Goal: Task Accomplishment & Management: Manage account settings

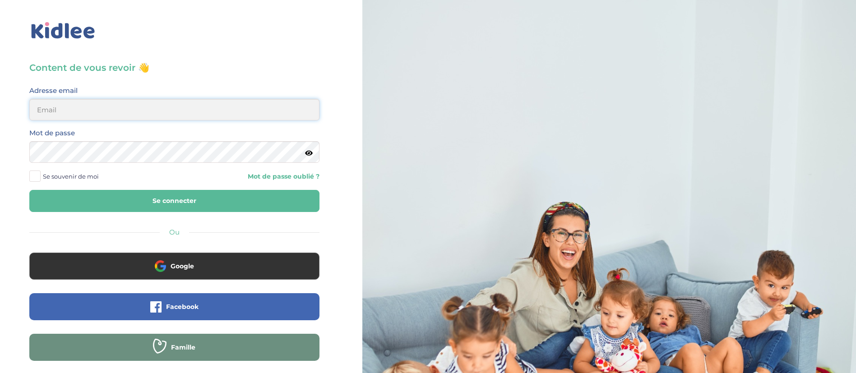
type input "dounya.khelassi@kidlee.fr"
click at [196, 201] on button "Se connecter" at bounding box center [174, 201] width 290 height 22
click at [205, 200] on button "Se connecter" at bounding box center [174, 201] width 290 height 22
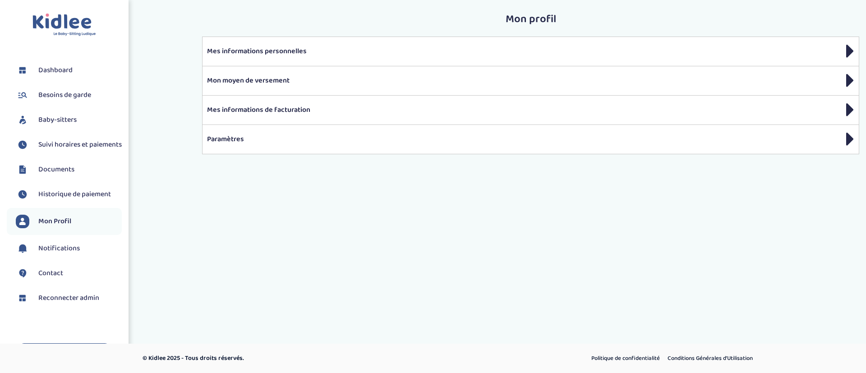
click at [74, 146] on span "Suivi horaires et paiements" at bounding box center [79, 144] width 83 height 11
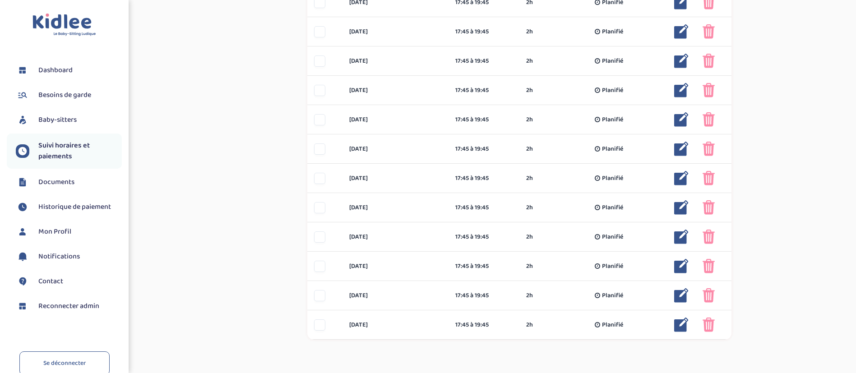
scroll to position [435, 0]
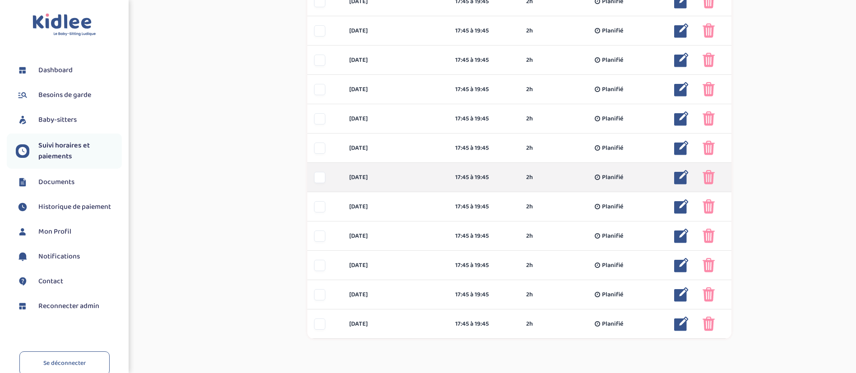
click at [705, 178] on img at bounding box center [708, 177] width 12 height 14
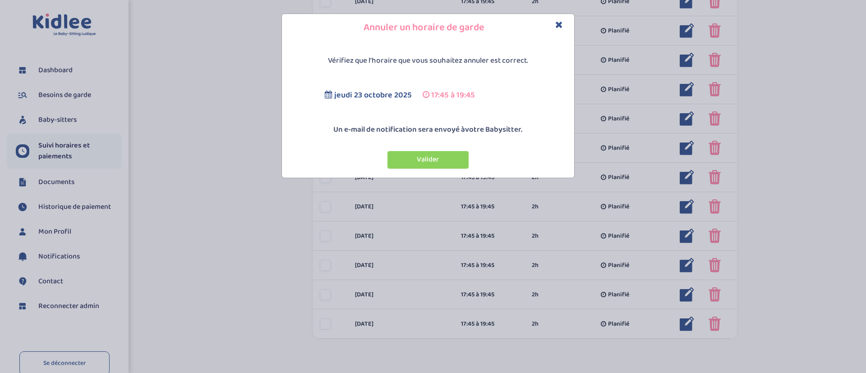
click at [560, 22] on icon "Close" at bounding box center [559, 24] width 8 height 9
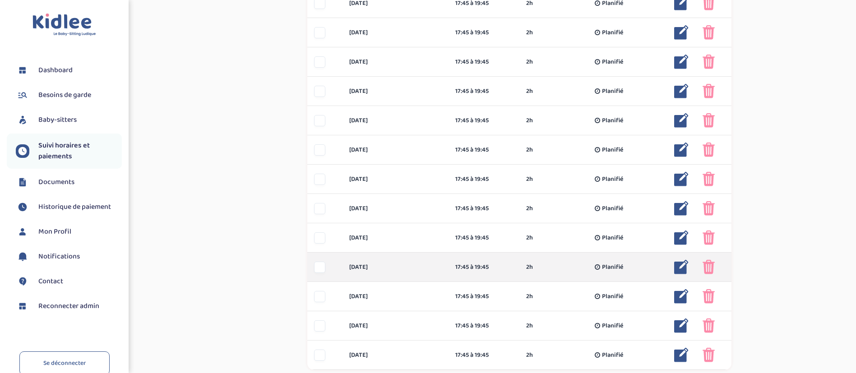
scroll to position [483, 0]
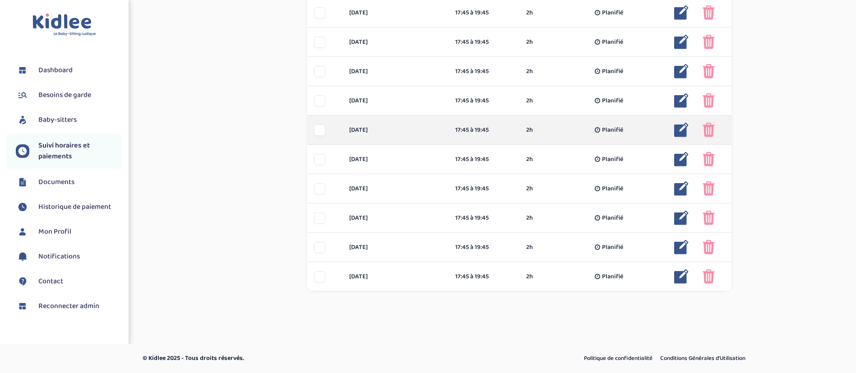
click at [320, 131] on div at bounding box center [319, 129] width 11 height 11
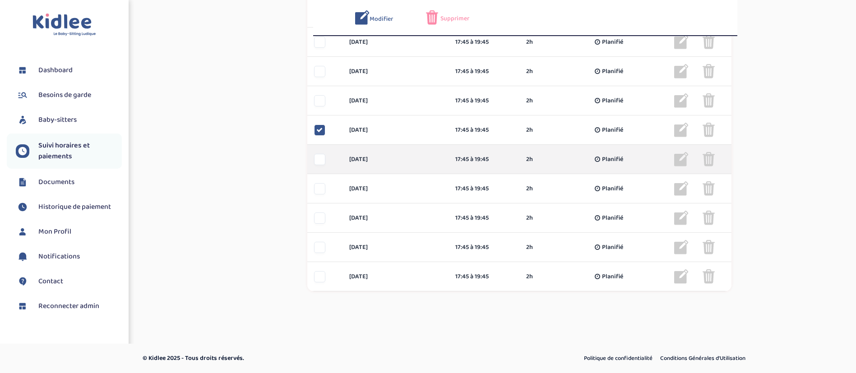
click at [316, 157] on div at bounding box center [319, 159] width 11 height 11
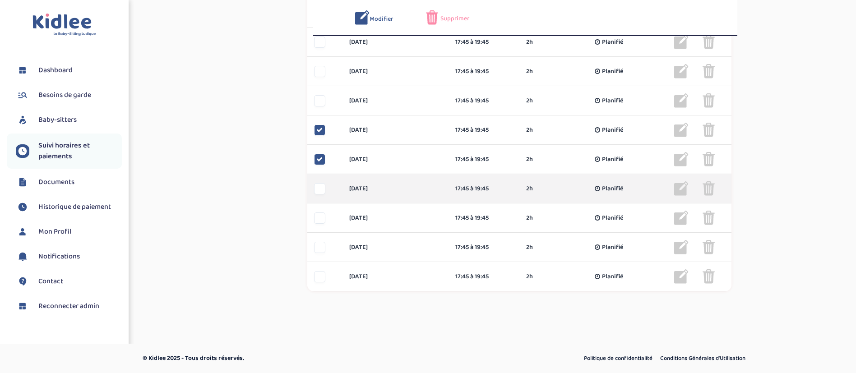
click at [323, 189] on div at bounding box center [319, 188] width 11 height 11
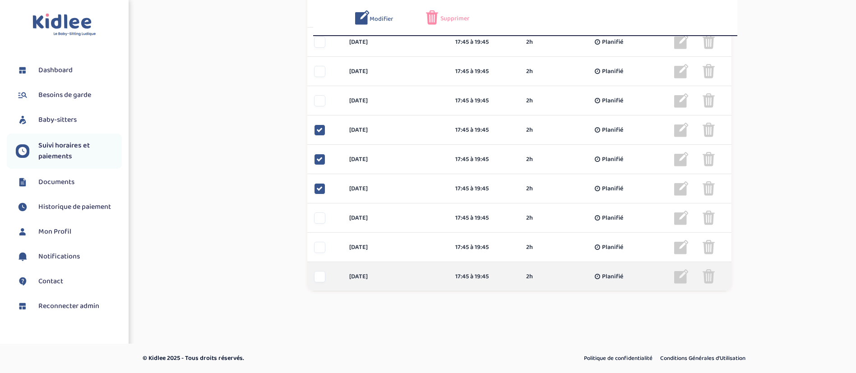
click at [321, 279] on div at bounding box center [319, 276] width 11 height 11
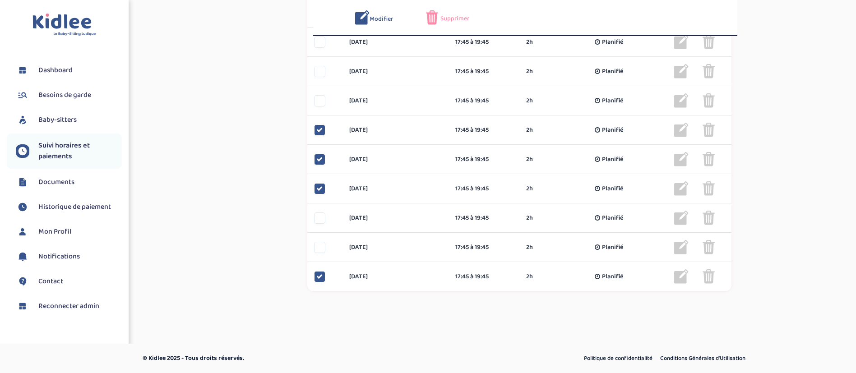
click at [454, 17] on span "Supprimer" at bounding box center [454, 18] width 29 height 9
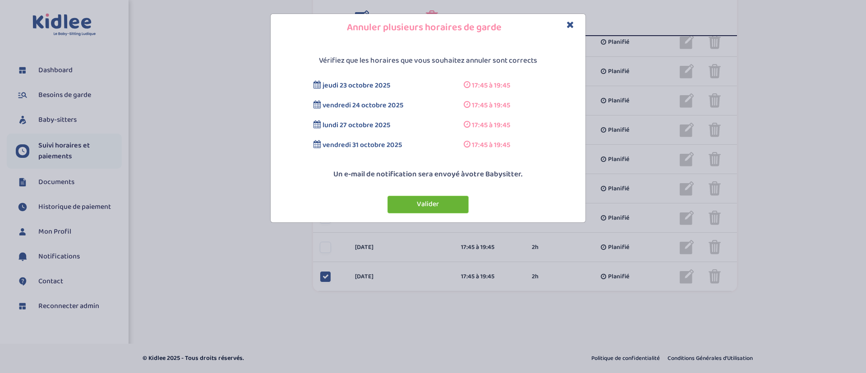
click at [411, 205] on button "Valider" at bounding box center [427, 205] width 81 height 18
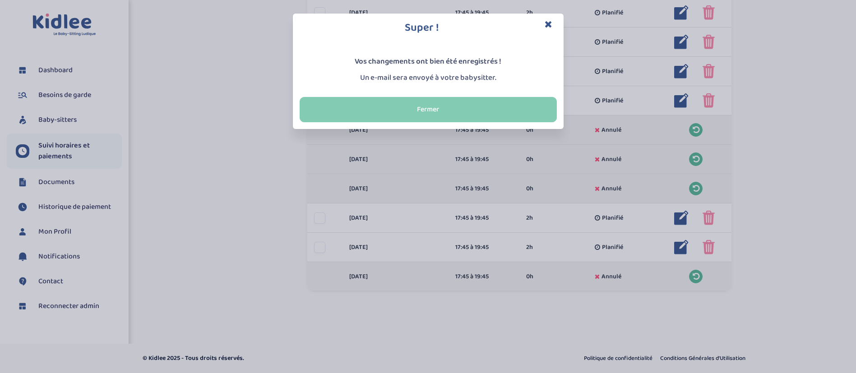
click at [444, 110] on button "Fermer" at bounding box center [427, 109] width 257 height 25
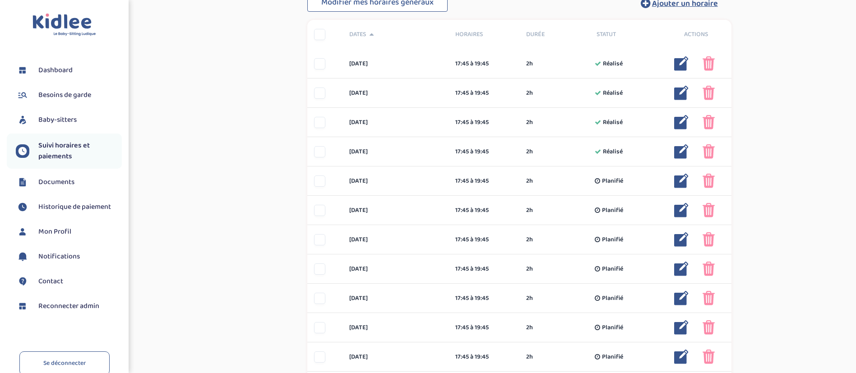
scroll to position [0, 0]
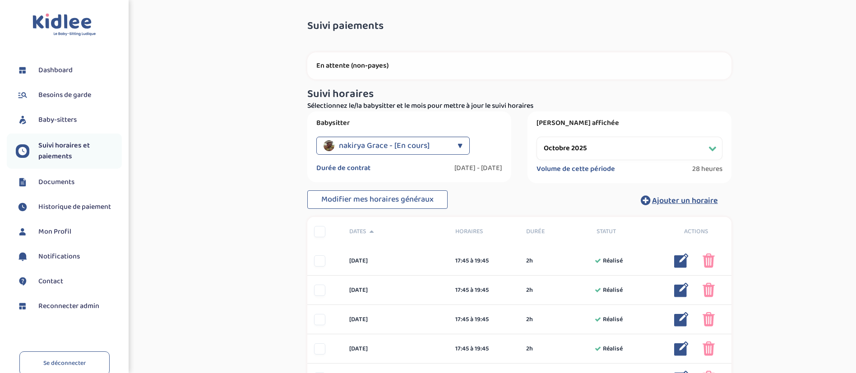
click at [577, 135] on div "Période affichée Filtrer par mois septembre 2025 octobre 2025 novembre 2025 déc…" at bounding box center [629, 147] width 204 height 72
click at [581, 141] on select "Filtrer par mois septembre 2025 octobre 2025 novembre 2025 décembre 2025 janvie…" at bounding box center [629, 148] width 186 height 23
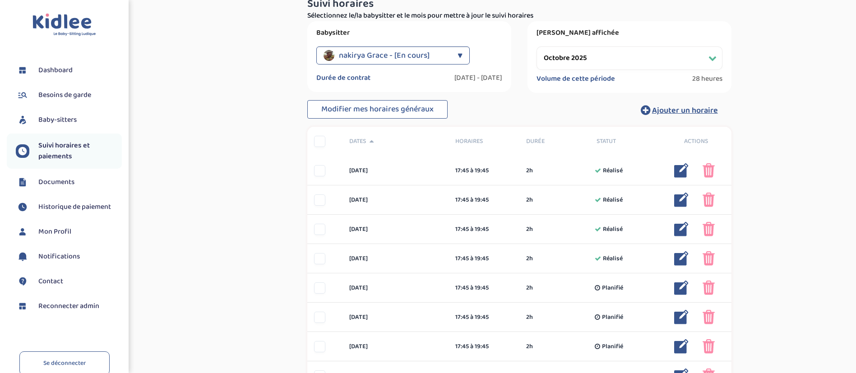
scroll to position [91, 0]
click at [603, 58] on select "Filtrer par mois septembre 2025 octobre 2025 novembre 2025 décembre 2025 janvie…" at bounding box center [629, 57] width 186 height 23
click at [536, 46] on select "Filtrer par mois septembre 2025 octobre 2025 novembre 2025 décembre 2025 janvie…" at bounding box center [629, 57] width 186 height 23
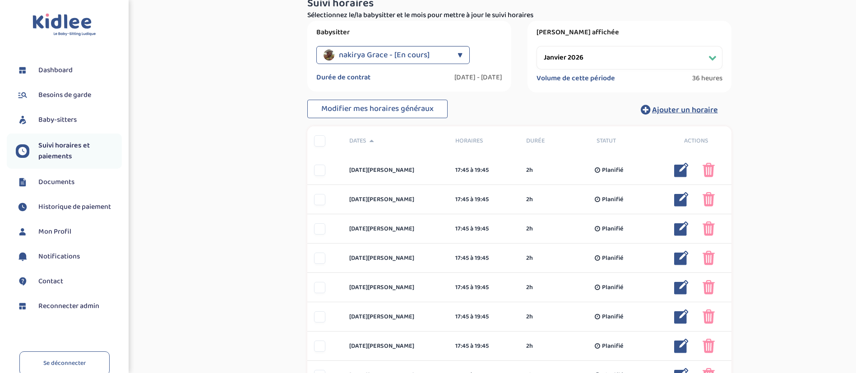
click at [575, 54] on select "Filtrer par mois septembre 2025 octobre 2025 novembre 2025 décembre 2025 janvie…" at bounding box center [629, 57] width 186 height 23
click at [536, 46] on select "Filtrer par mois septembre 2025 octobre 2025 novembre 2025 décembre 2025 janvie…" at bounding box center [629, 57] width 186 height 23
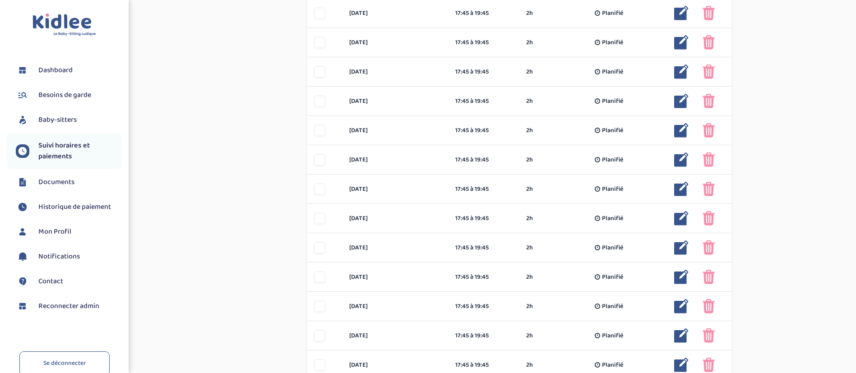
scroll to position [483, 0]
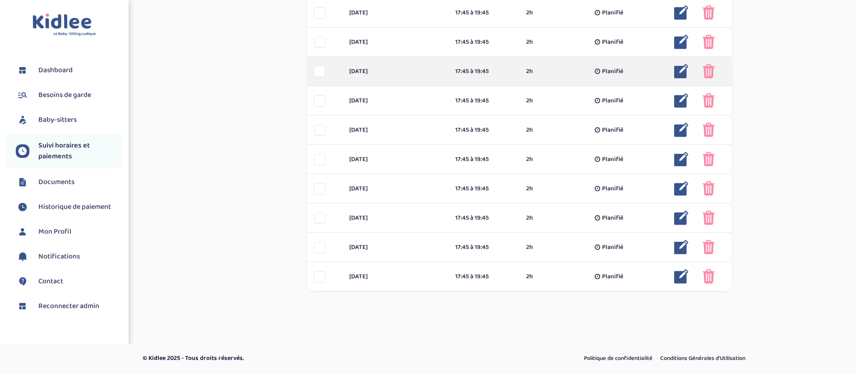
click at [319, 73] on div at bounding box center [319, 71] width 11 height 11
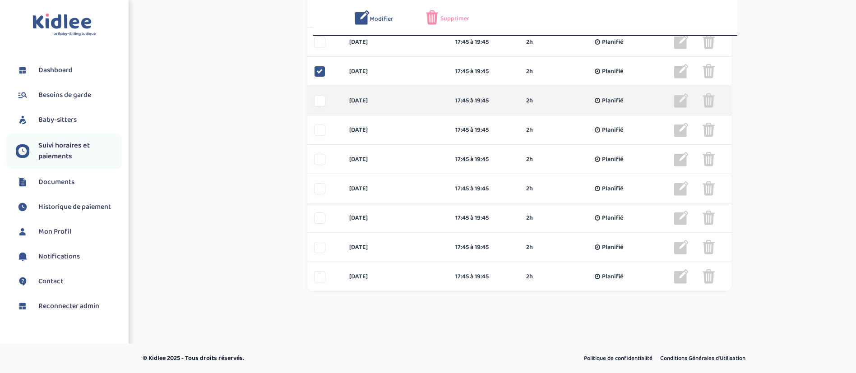
click at [318, 99] on div at bounding box center [319, 100] width 11 height 11
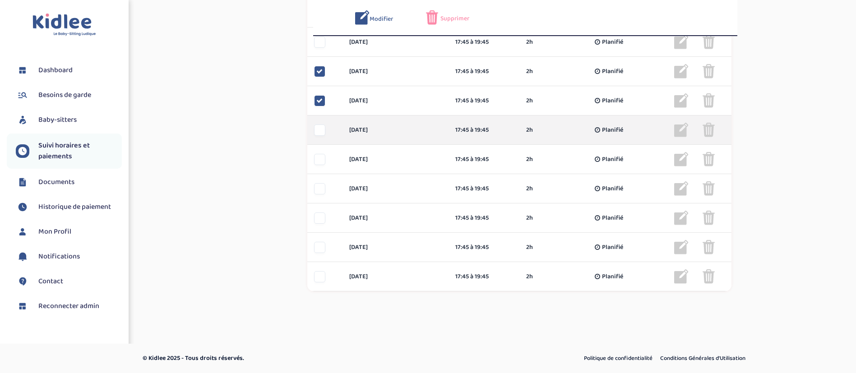
click at [321, 122] on div "lundi 22 déc 17:45 à 19:45 2h Planifié 2h Planifié ... Modifier Supprimer" at bounding box center [519, 129] width 424 height 29
click at [316, 130] on div at bounding box center [319, 129] width 11 height 11
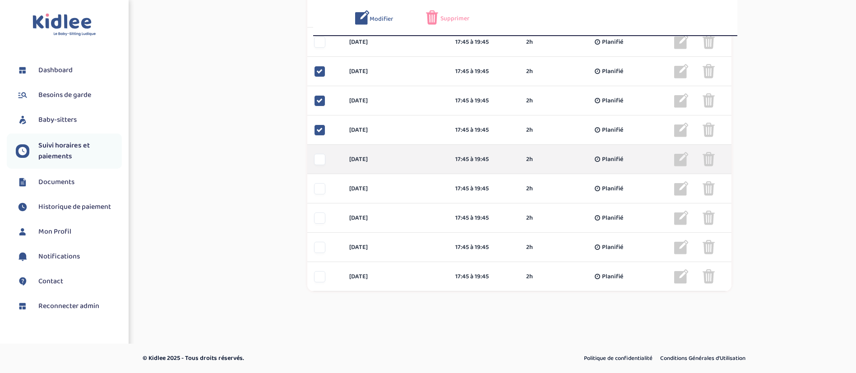
click at [323, 157] on div at bounding box center [319, 159] width 11 height 11
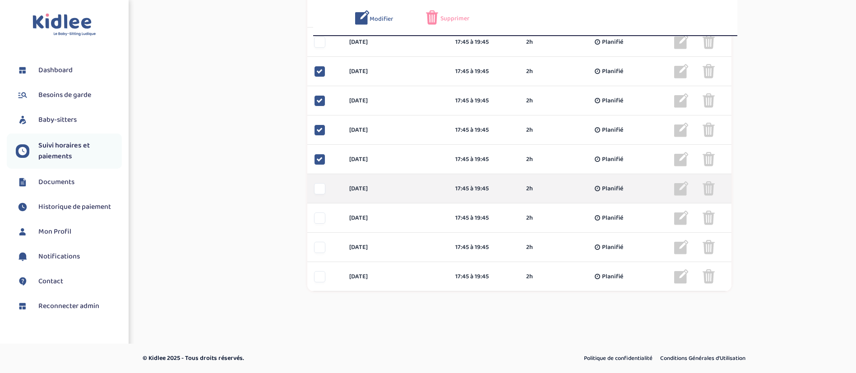
click at [318, 187] on div at bounding box center [319, 188] width 11 height 11
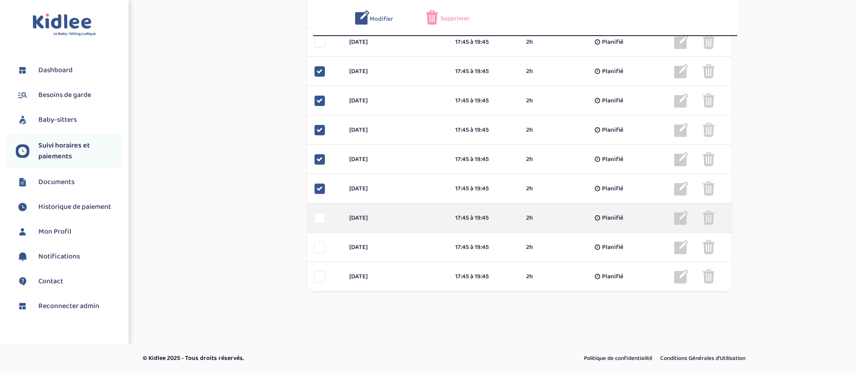
click at [323, 221] on div at bounding box center [319, 217] width 11 height 11
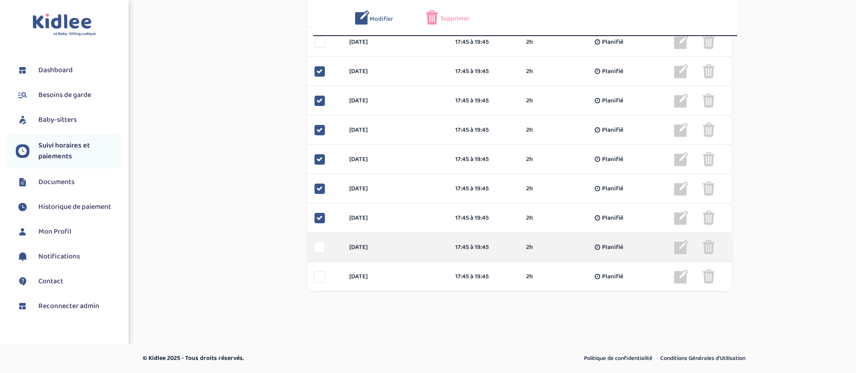
click at [327, 243] on div at bounding box center [324, 247] width 35 height 11
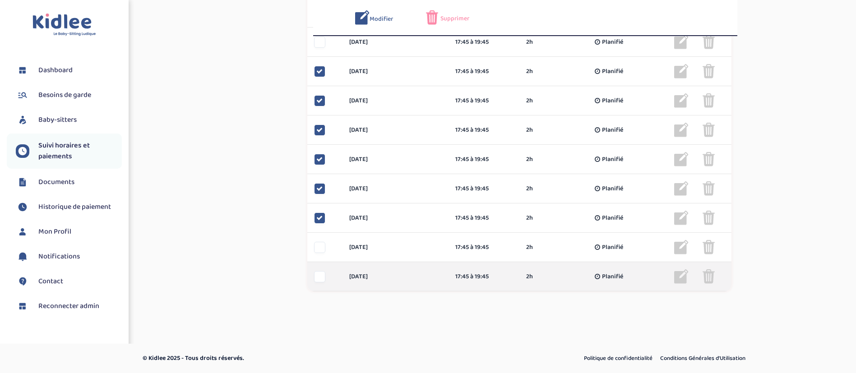
click at [324, 278] on div at bounding box center [319, 276] width 11 height 11
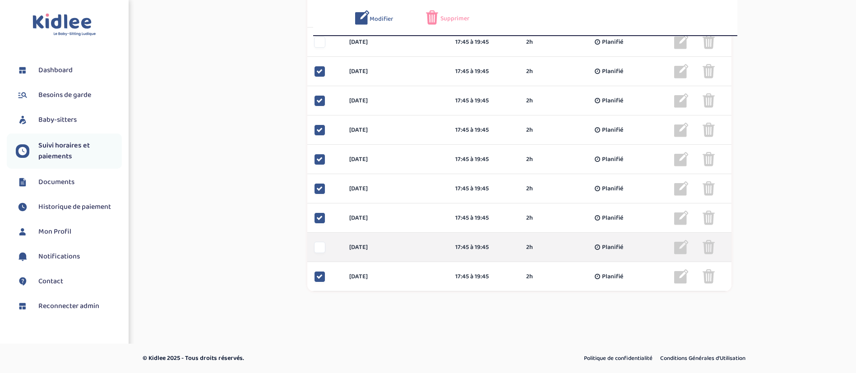
click at [317, 255] on div "lundi 29 déc 17:45 à 19:45 2h Planifié 2h Planifié ... Modifier Supprimer" at bounding box center [519, 247] width 424 height 29
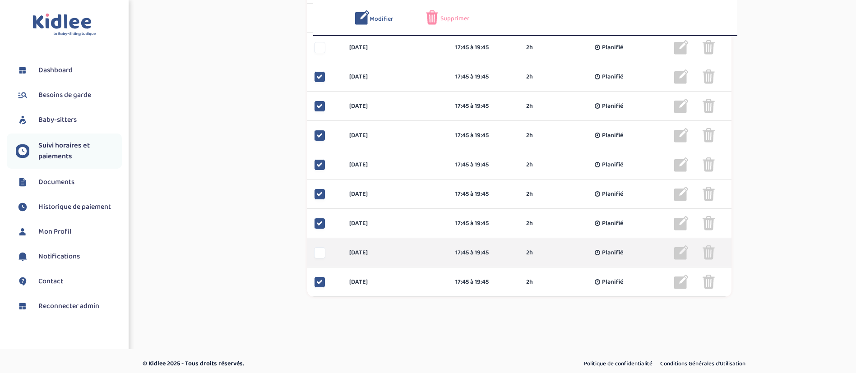
scroll to position [479, 0]
click at [320, 253] on div at bounding box center [319, 251] width 11 height 11
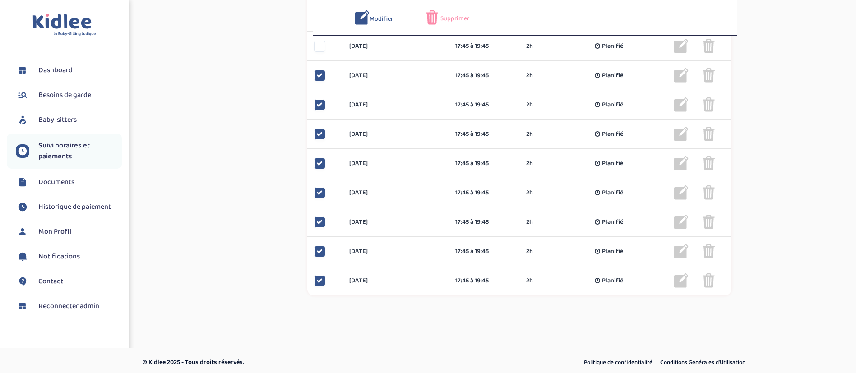
click at [457, 15] on span "Supprimer" at bounding box center [454, 18] width 29 height 9
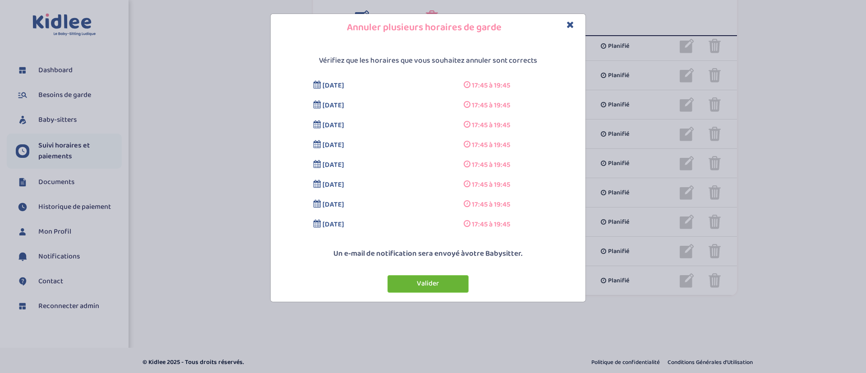
click at [430, 286] on button "Valider" at bounding box center [427, 284] width 81 height 18
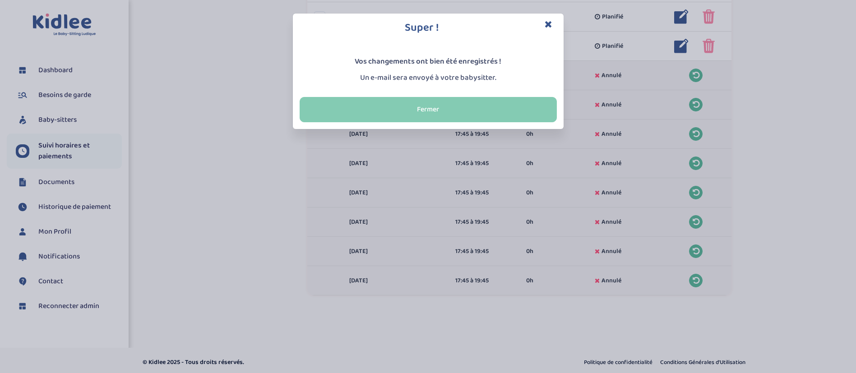
click at [325, 111] on button "Fermer" at bounding box center [427, 109] width 257 height 25
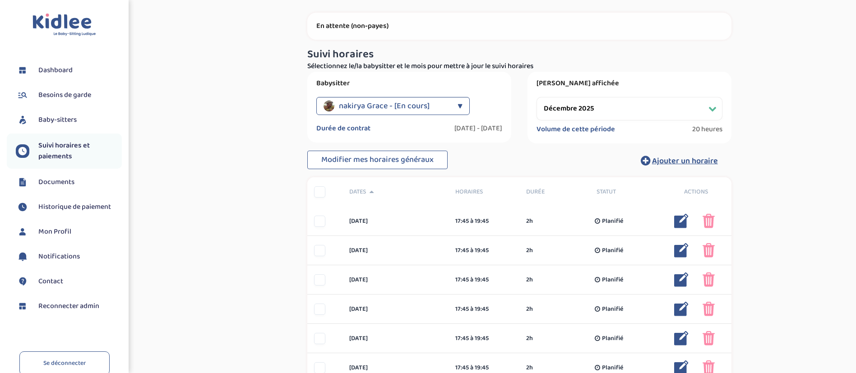
scroll to position [41, 0]
click at [559, 115] on select "Filtrer par mois septembre 2025 octobre 2025 novembre 2025 décembre 2025 janvie…" at bounding box center [629, 107] width 186 height 23
select select "janvier 2026"
click at [536, 96] on select "Filtrer par mois septembre 2025 octobre 2025 novembre 2025 décembre 2025 janvie…" at bounding box center [629, 107] width 186 height 23
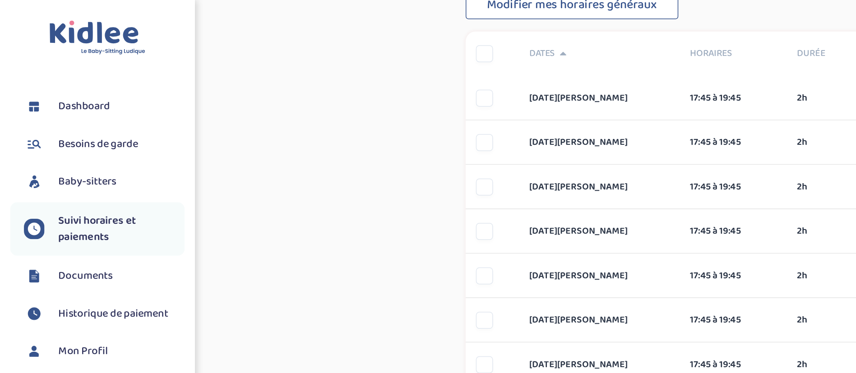
scroll to position [195, 0]
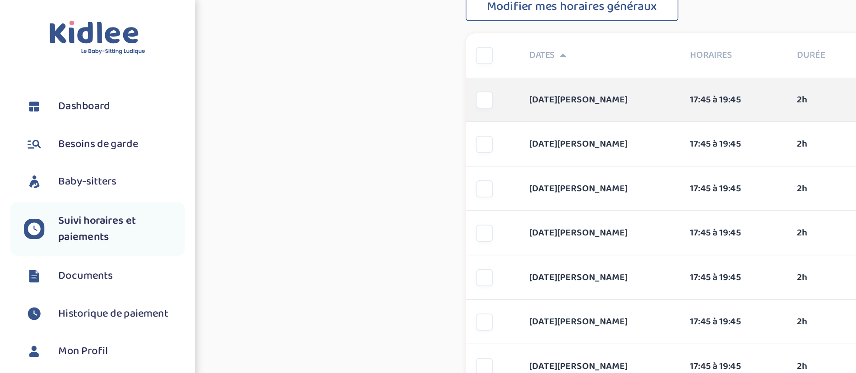
click at [321, 69] on div at bounding box center [319, 65] width 11 height 11
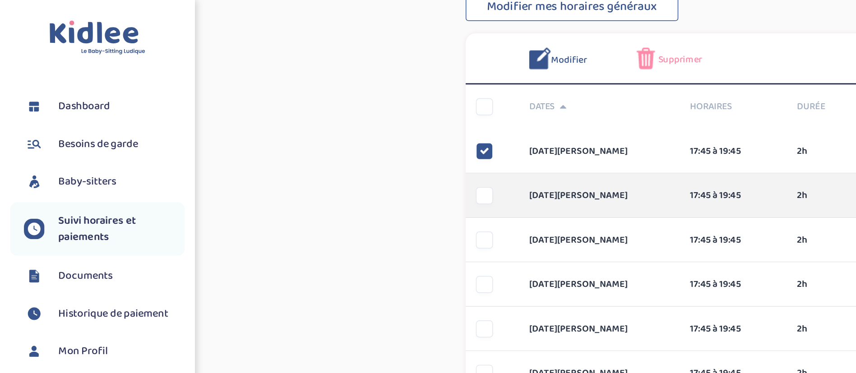
click at [319, 122] on div "vendredi 2 jan 17:45 à 19:45 2h Planifié 2h Planifié ... Modifier Supprimer" at bounding box center [519, 129] width 424 height 29
click at [319, 130] on div at bounding box center [319, 129] width 11 height 11
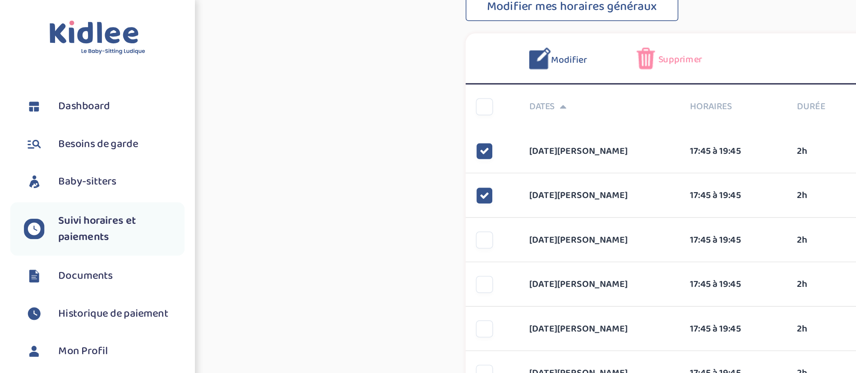
click at [444, 37] on span "Supprimer" at bounding box center [448, 39] width 29 height 9
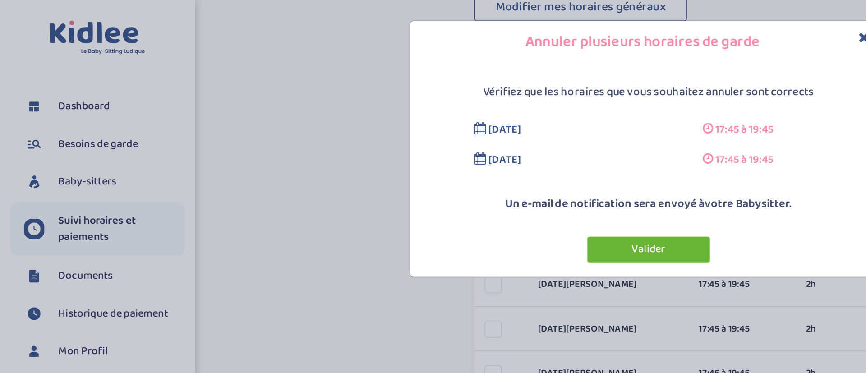
click at [410, 165] on button "Valider" at bounding box center [427, 165] width 81 height 18
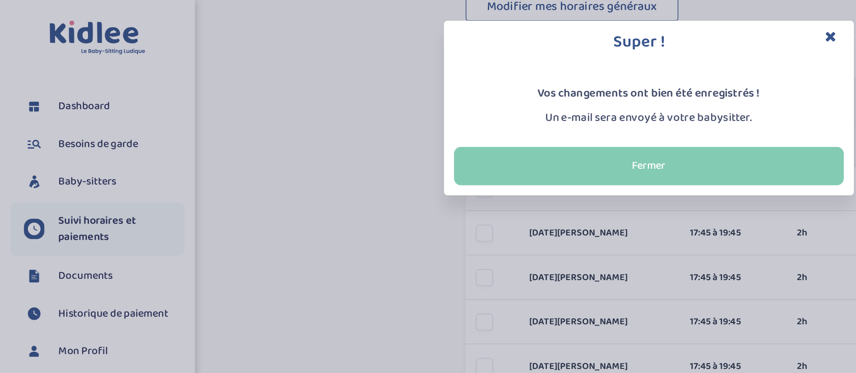
click at [433, 114] on button "Fermer" at bounding box center [427, 109] width 257 height 25
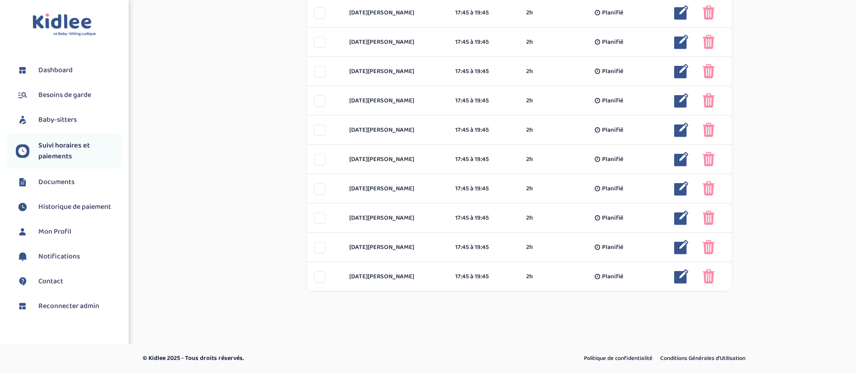
scroll to position [458, 0]
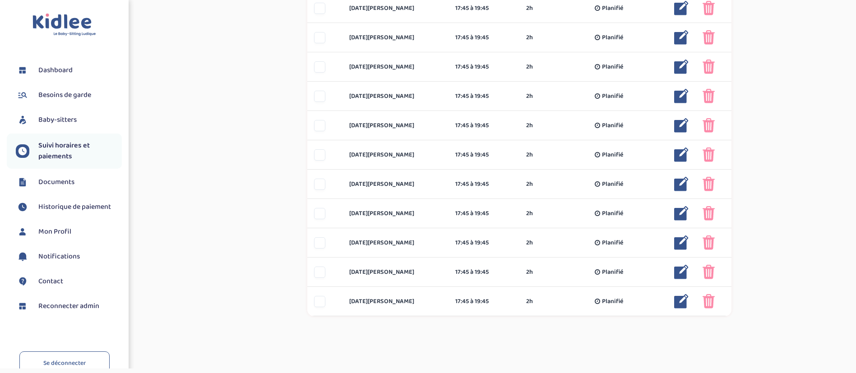
click at [77, 303] on span "Reconnecter admin" at bounding box center [68, 306] width 61 height 11
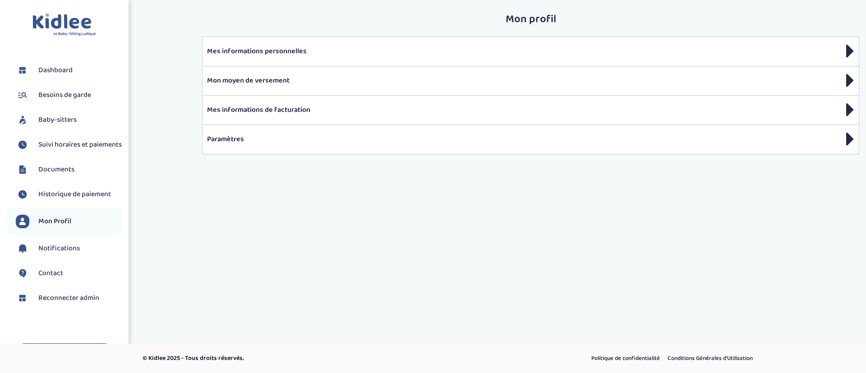
click at [94, 150] on span "Suivi horaires et paiements" at bounding box center [79, 144] width 83 height 11
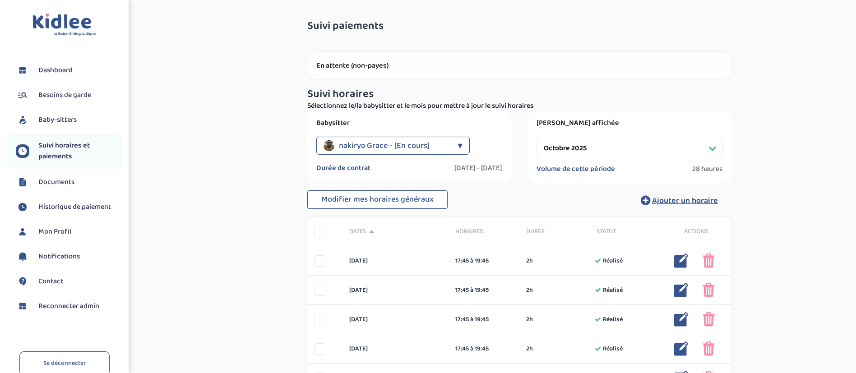
click at [570, 145] on select "Filtrer par mois septembre 2025 octobre 2025 novembre 2025 décembre 2025 janvie…" at bounding box center [629, 148] width 186 height 23
click at [536, 137] on select "Filtrer par mois septembre 2025 octobre 2025 novembre 2025 décembre 2025 janvie…" at bounding box center [629, 148] width 186 height 23
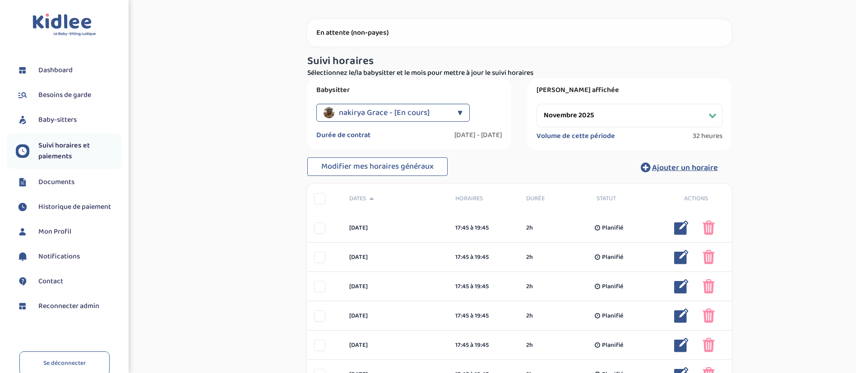
scroll to position [32, 0]
click at [687, 134] on div "Volume de cette période 32 heures" at bounding box center [629, 137] width 186 height 11
click at [661, 123] on select "Filtrer par mois septembre 2025 octobre 2025 novembre 2025 décembre 2025 janvie…" at bounding box center [629, 115] width 186 height 23
click at [536, 104] on select "Filtrer par mois septembre 2025 octobre 2025 novembre 2025 décembre 2025 janvie…" at bounding box center [629, 115] width 186 height 23
click at [641, 121] on select "Filtrer par mois septembre 2025 octobre 2025 novembre 2025 décembre 2025 janvie…" at bounding box center [629, 115] width 186 height 23
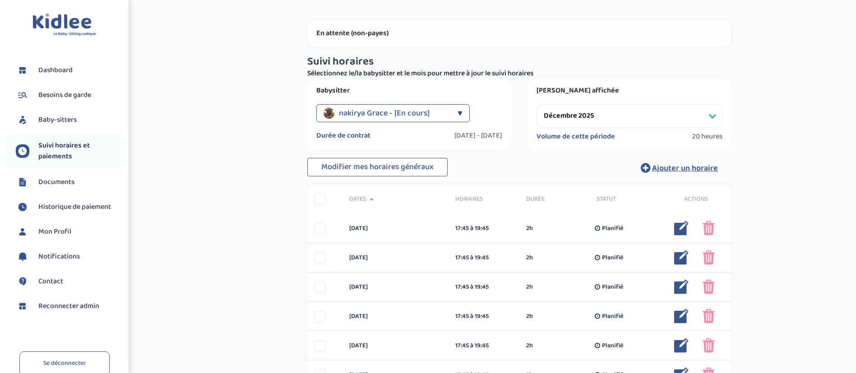
select select "janvier 2026"
click at [536, 104] on select "Filtrer par mois septembre 2025 octobre 2025 novembre 2025 décembre 2025 janvie…" at bounding box center [629, 115] width 186 height 23
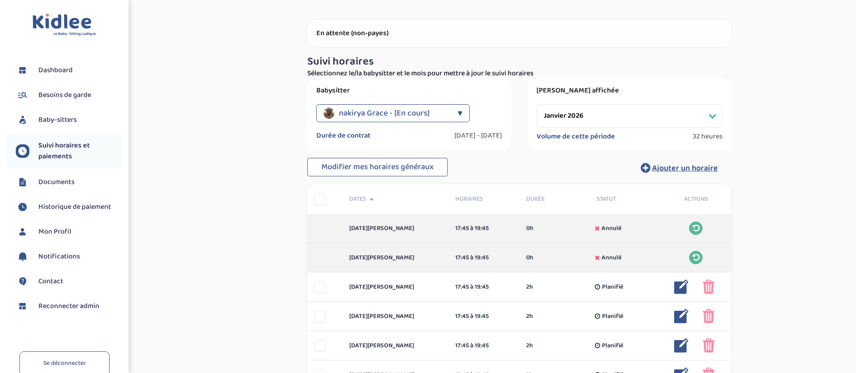
click at [631, 124] on select "Filtrer par mois septembre 2025 octobre 2025 novembre 2025 décembre 2025 janvie…" at bounding box center [629, 115] width 186 height 23
click at [66, 309] on span "Reconnecter admin" at bounding box center [68, 306] width 61 height 11
